Goal: Navigation & Orientation: Find specific page/section

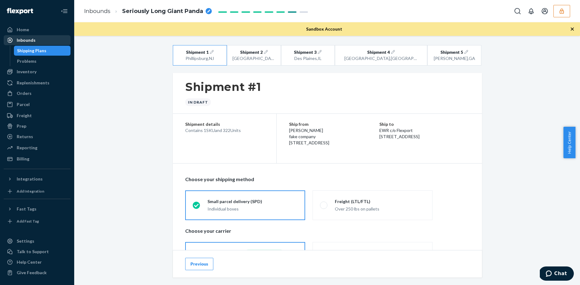
click at [32, 42] on div "Inbounds" at bounding box center [26, 40] width 19 height 6
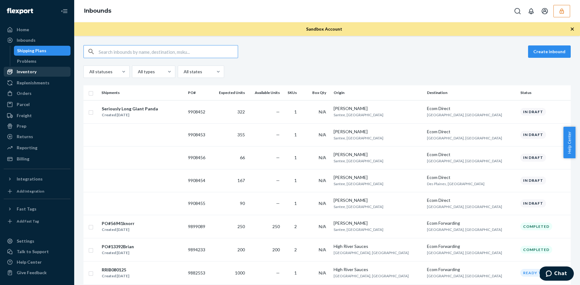
click at [27, 71] on div "Inventory" at bounding box center [27, 72] width 20 height 6
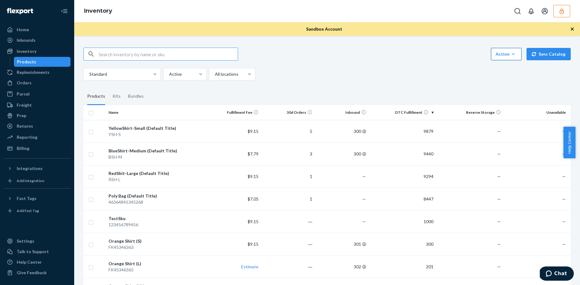
click at [491, 57] on button "Action Create product Create kit or bundle Bulk create products Bulk update pro…" at bounding box center [506, 54] width 31 height 12
click at [349, 92] on fieldset "Products Kits Bundles" at bounding box center [326, 96] width 487 height 17
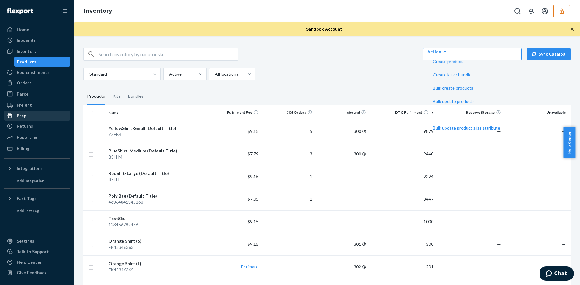
click at [26, 118] on div "Prep" at bounding box center [37, 115] width 66 height 9
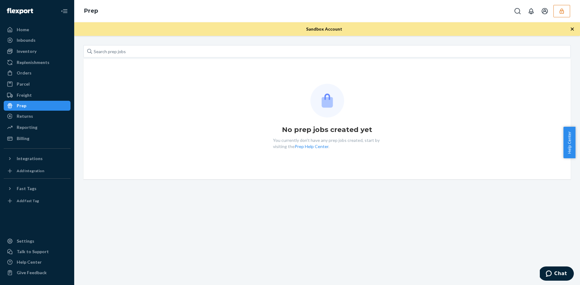
click at [571, 29] on icon "button" at bounding box center [572, 29] width 6 height 6
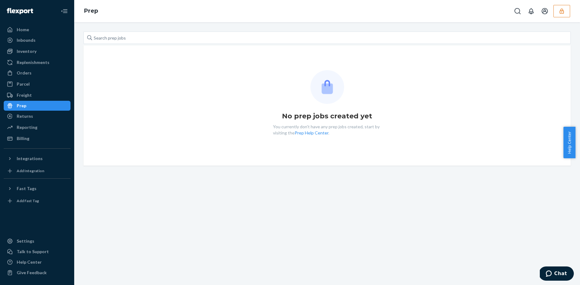
click at [463, 84] on div "No prep jobs created yet You currently don't have any prep jobs created, start …" at bounding box center [326, 105] width 477 height 71
click at [21, 170] on div "Add Integration" at bounding box center [31, 170] width 28 height 5
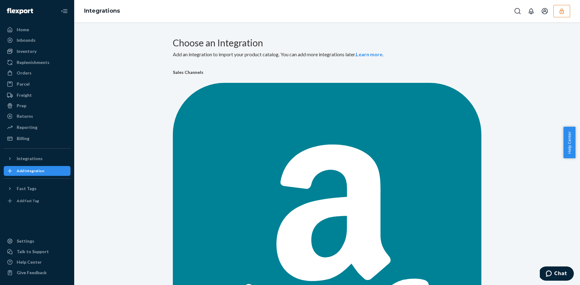
click at [24, 92] on div "Freight" at bounding box center [24, 95] width 15 height 6
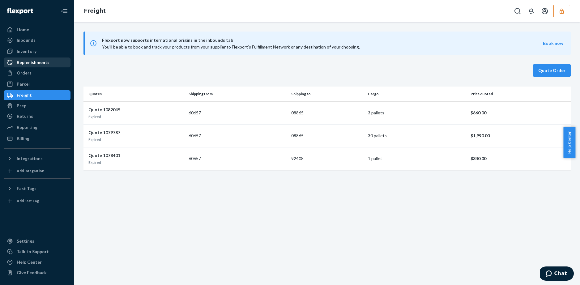
click at [23, 62] on div "Replenishments" at bounding box center [33, 62] width 33 height 6
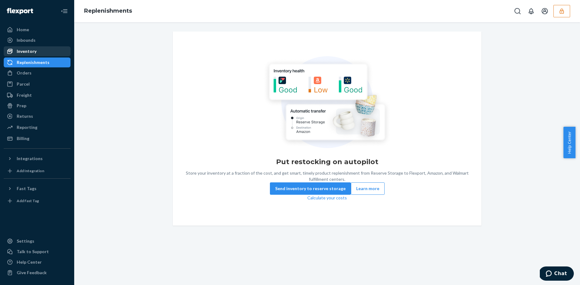
click at [34, 51] on div "Inventory" at bounding box center [27, 51] width 20 height 6
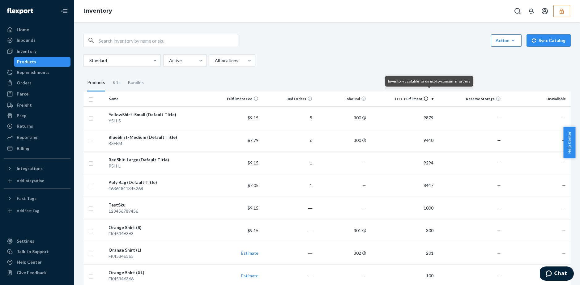
click at [423, 99] on icon at bounding box center [425, 98] width 5 height 5
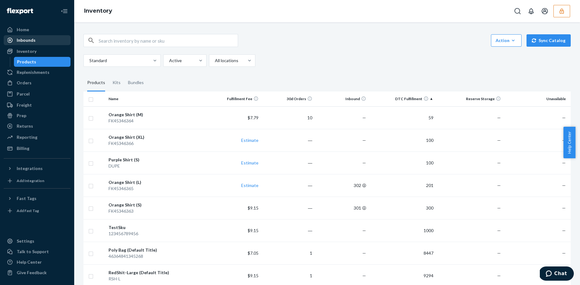
click at [29, 37] on div "Inbounds" at bounding box center [26, 40] width 19 height 6
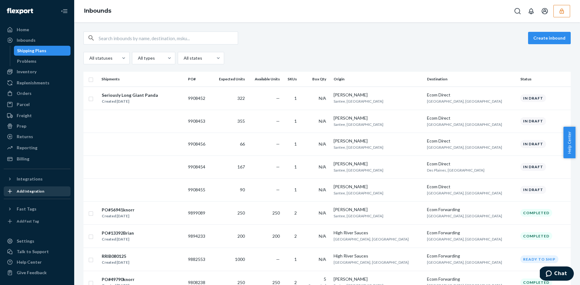
click at [29, 188] on div "Add Integration" at bounding box center [37, 191] width 66 height 9
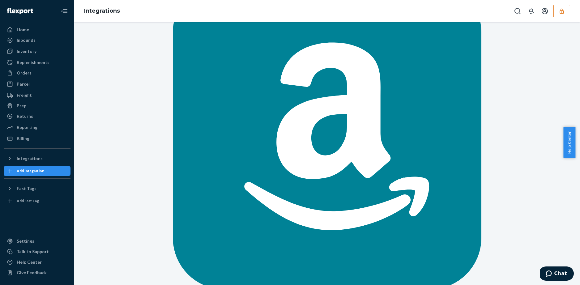
scroll to position [114, 0]
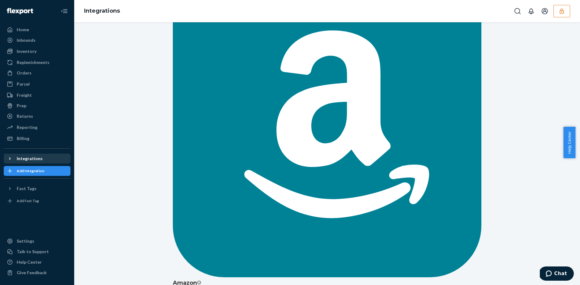
click at [35, 159] on div "Integrations" at bounding box center [30, 158] width 26 height 6
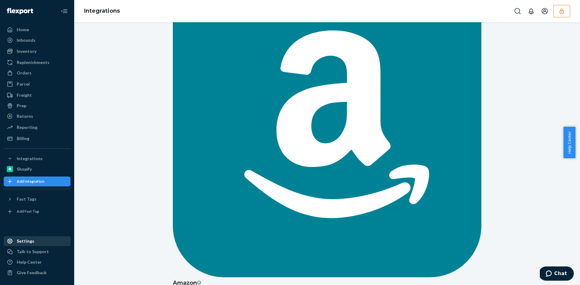
click at [27, 245] on div "Settings" at bounding box center [37, 241] width 66 height 9
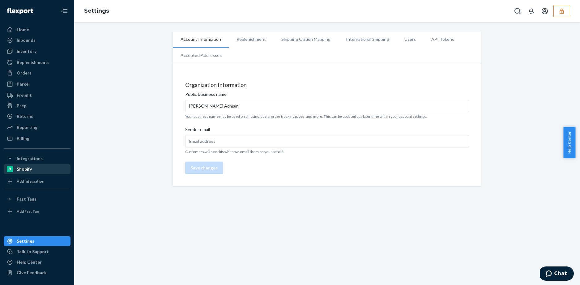
click at [27, 173] on div "Shopify" at bounding box center [37, 169] width 66 height 9
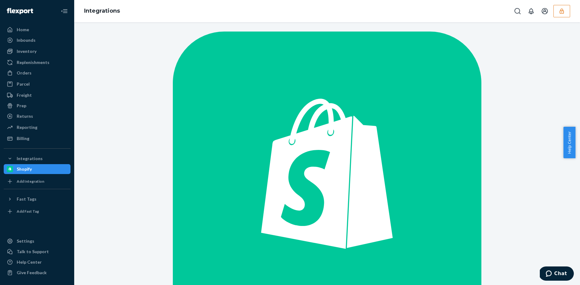
scroll to position [181, 0]
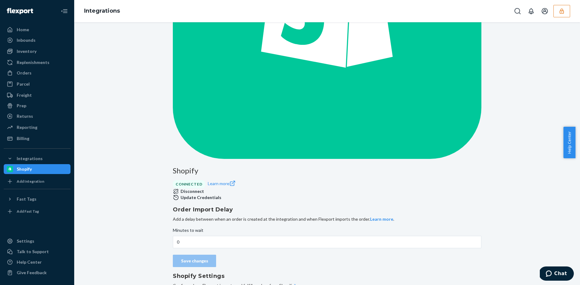
drag, startPoint x: 201, startPoint y: 218, endPoint x: 209, endPoint y: 221, distance: 7.8
drag, startPoint x: 203, startPoint y: 249, endPoint x: 173, endPoint y: 247, distance: 30.4
type input "15"
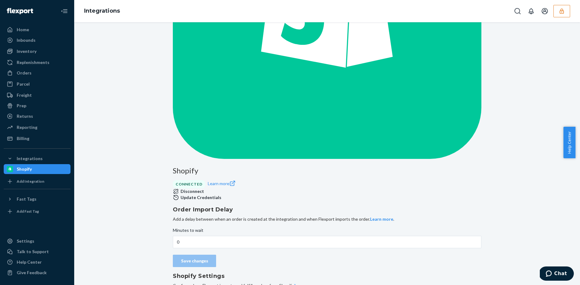
drag, startPoint x: 183, startPoint y: 246, endPoint x: 176, endPoint y: 244, distance: 7.6
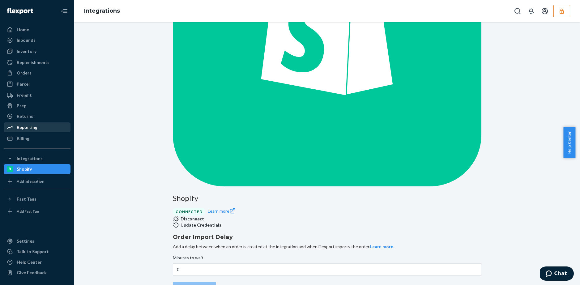
click at [41, 129] on div "Reporting" at bounding box center [37, 127] width 66 height 9
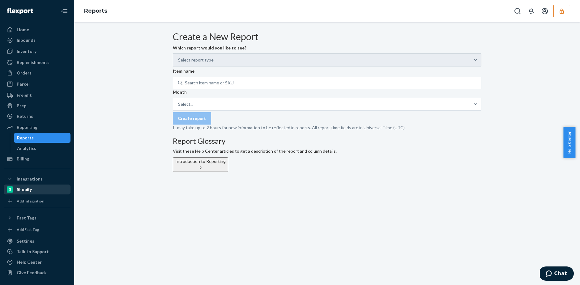
click at [20, 188] on div "Shopify" at bounding box center [24, 189] width 15 height 6
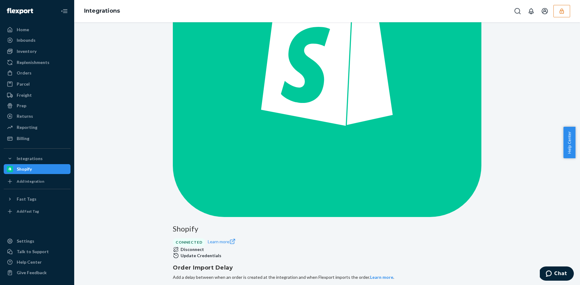
scroll to position [181, 0]
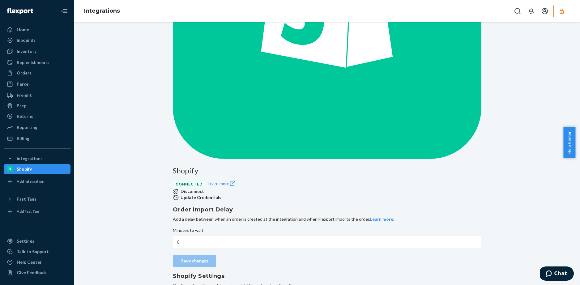
type input "0"
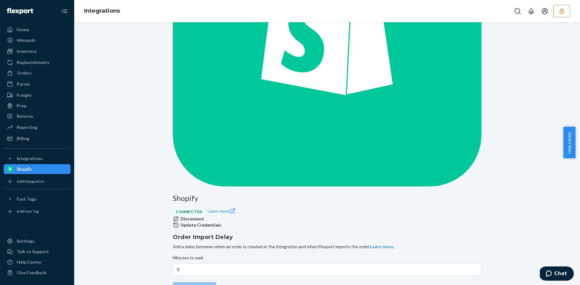
click at [146, 148] on div "Shopify Connected Learn more Disconnect Update Credentials Order Import Delay A…" at bounding box center [327, 180] width 496 height 613
